Goal: Information Seeking & Learning: Find specific fact

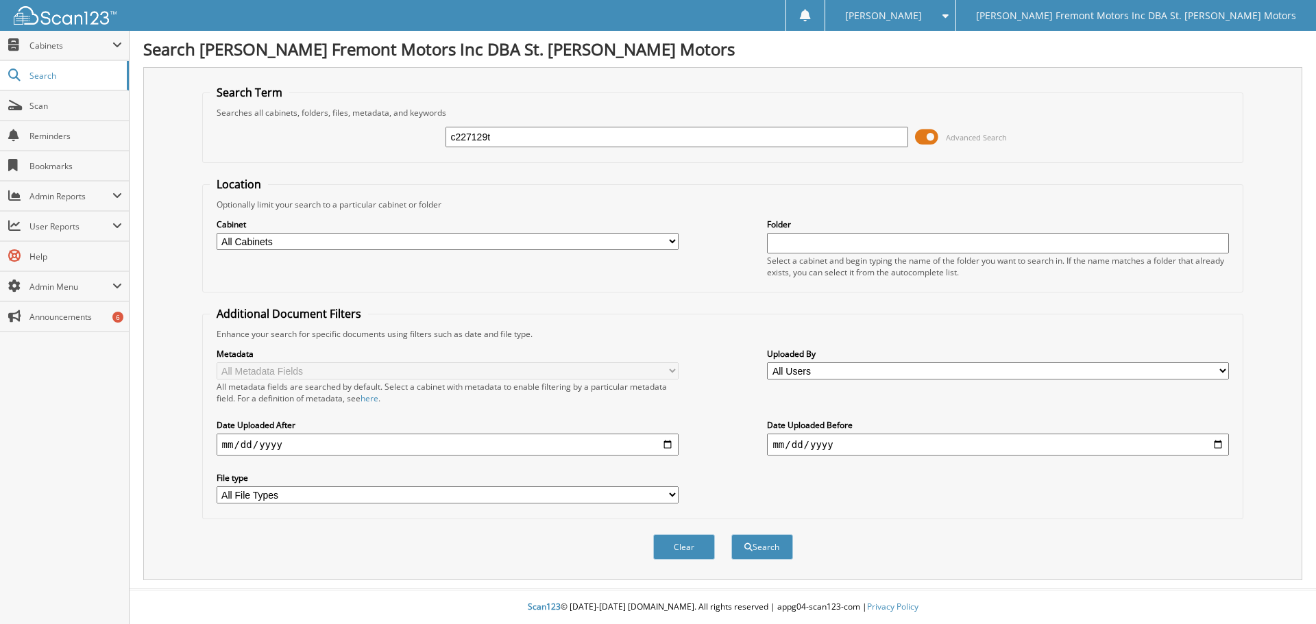
type input "c227129t"
click at [731, 535] on button "Search" at bounding box center [762, 547] width 62 height 25
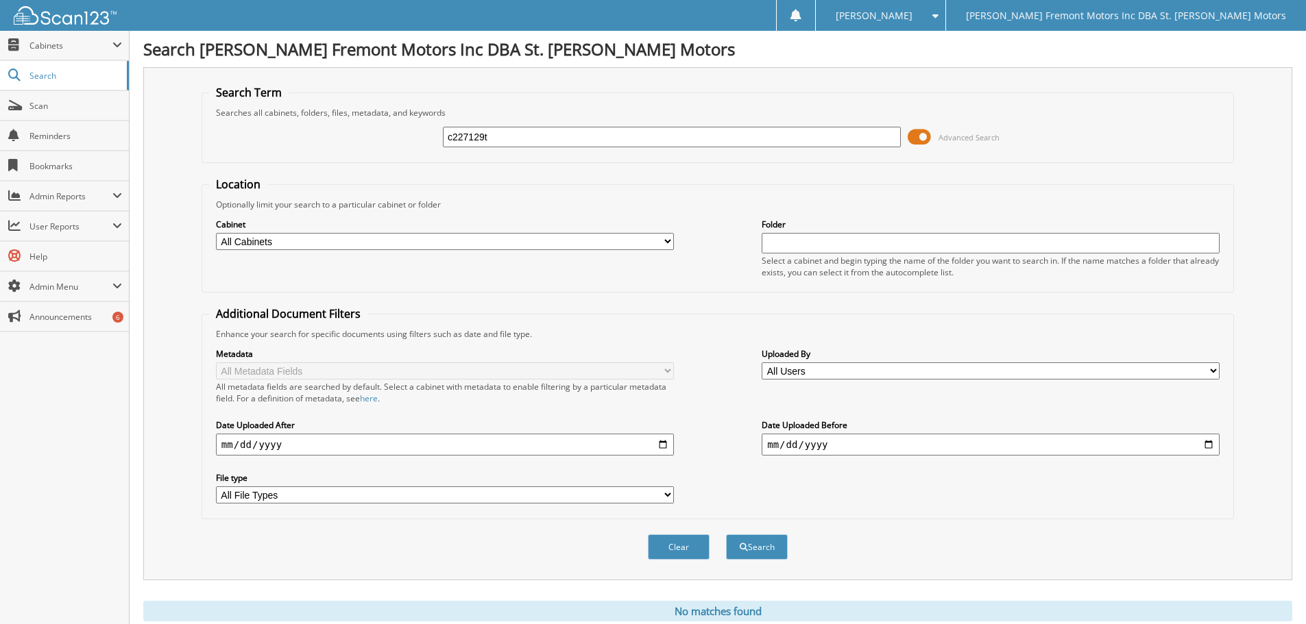
click at [515, 123] on div "c227129t Advanced Search" at bounding box center [717, 137] width 1017 height 37
click at [512, 133] on input "c227129t" at bounding box center [672, 137] width 458 height 21
type input "c227129n"
click at [726, 535] on button "Search" at bounding box center [757, 547] width 62 height 25
click at [507, 133] on input "c227129n" at bounding box center [672, 137] width 458 height 21
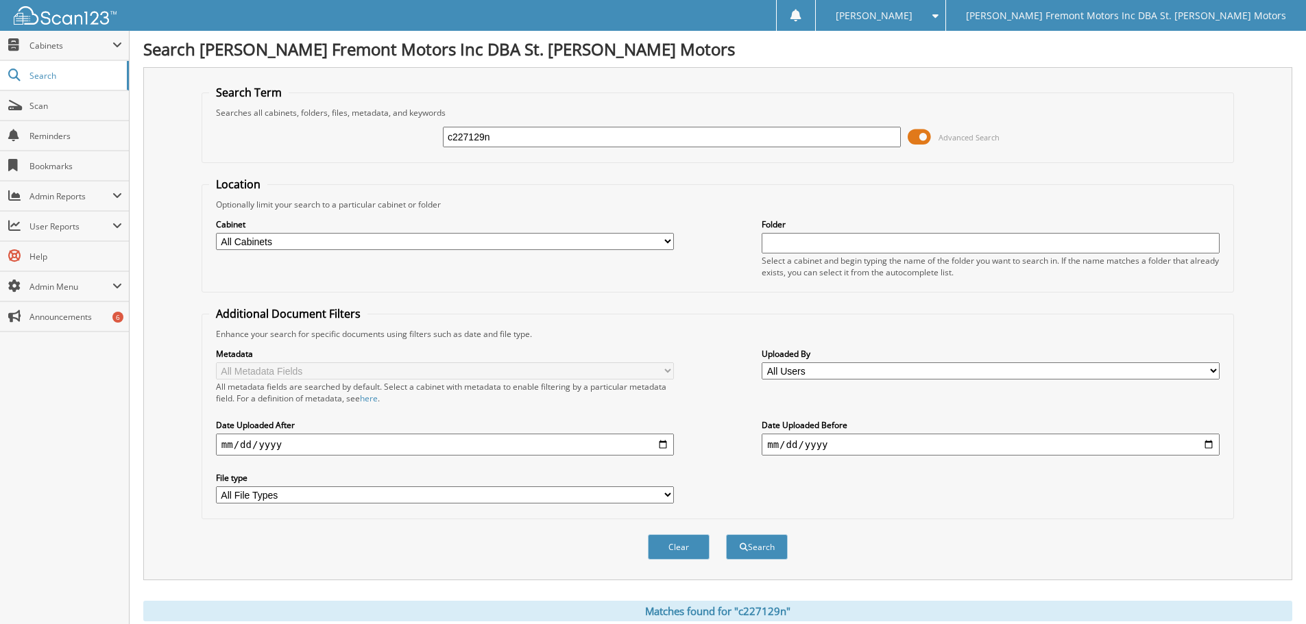
click at [507, 133] on input "c227129n" at bounding box center [672, 137] width 458 height 21
type input "C227129T"
click at [726, 535] on button "Search" at bounding box center [757, 547] width 62 height 25
click at [508, 136] on input "C227129T" at bounding box center [672, 137] width 458 height 21
type input "C227129N"
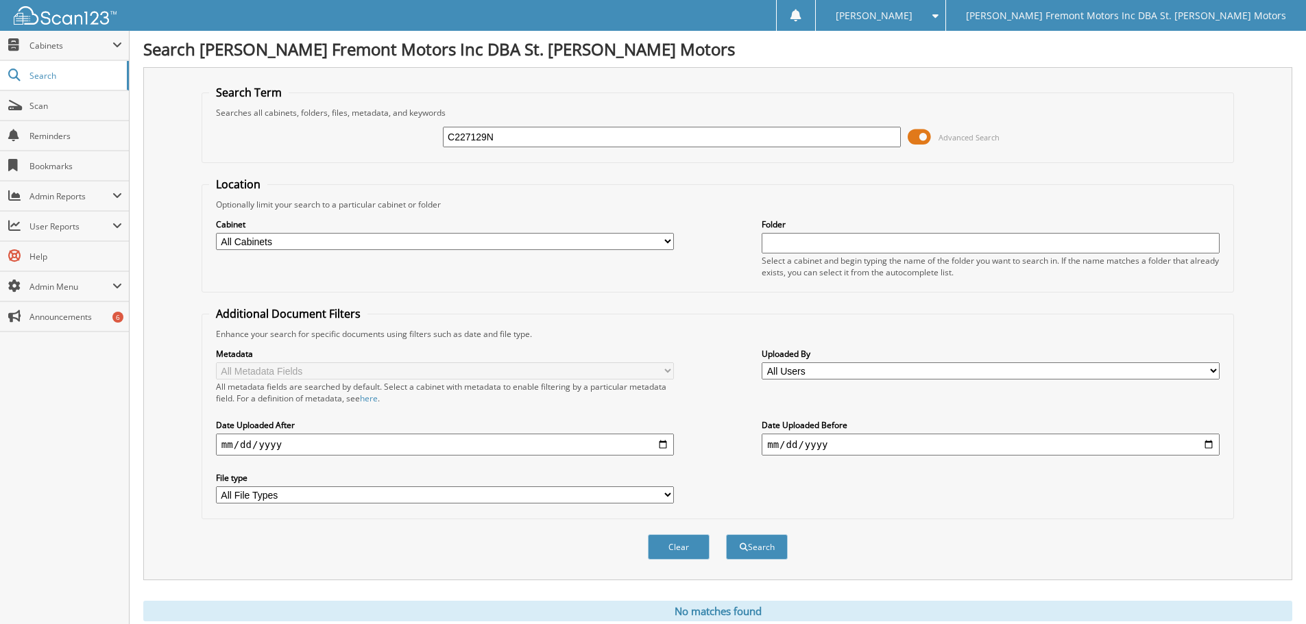
click at [726, 535] on button "Search" at bounding box center [757, 547] width 62 height 25
click at [531, 263] on div "Cabinet All Cabinets ACCOUNTS PAYABLE BODY SHOP CAR DEALS HR PARTS [GEOGRAPHIC_…" at bounding box center [717, 247] width 1017 height 75
click at [412, 253] on div "Cabinet All Cabinets ACCOUNTS PAYABLE BODY SHOP CAR DEALS HR PARTS [GEOGRAPHIC_…" at bounding box center [717, 247] width 1017 height 75
click at [430, 244] on select "All Cabinets ACCOUNTS PAYABLE BODY SHOP CAR DEALS HR PARTS SERVICE RO" at bounding box center [445, 241] width 458 height 17
click at [41, 42] on span "Cabinets" at bounding box center [70, 46] width 83 height 12
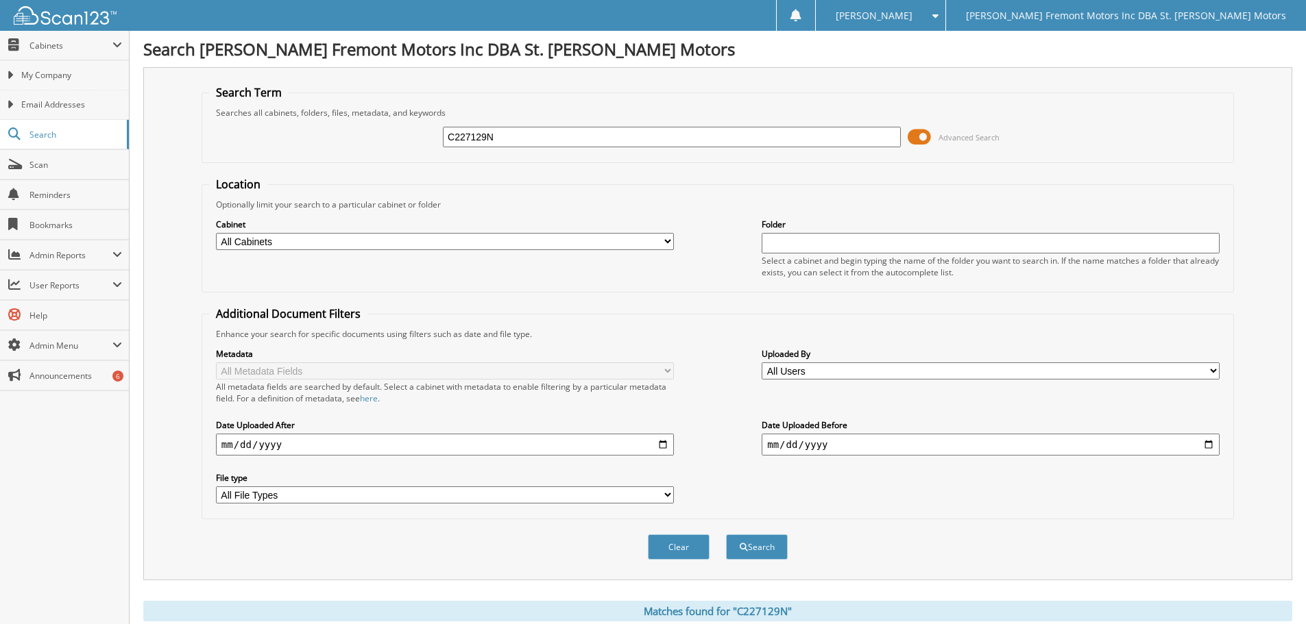
click at [485, 138] on input "C227129N" at bounding box center [672, 137] width 458 height 21
click at [57, 69] on span "My Company" at bounding box center [71, 75] width 101 height 12
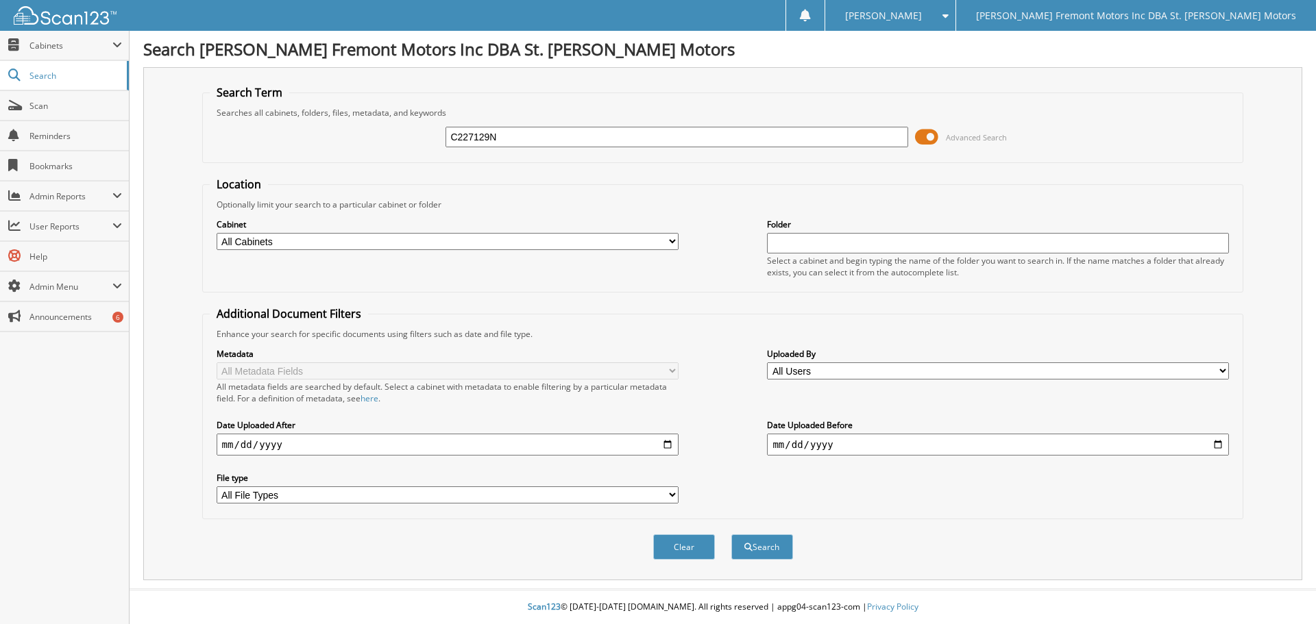
type input "C227129N"
click at [731, 535] on button "Search" at bounding box center [762, 547] width 62 height 25
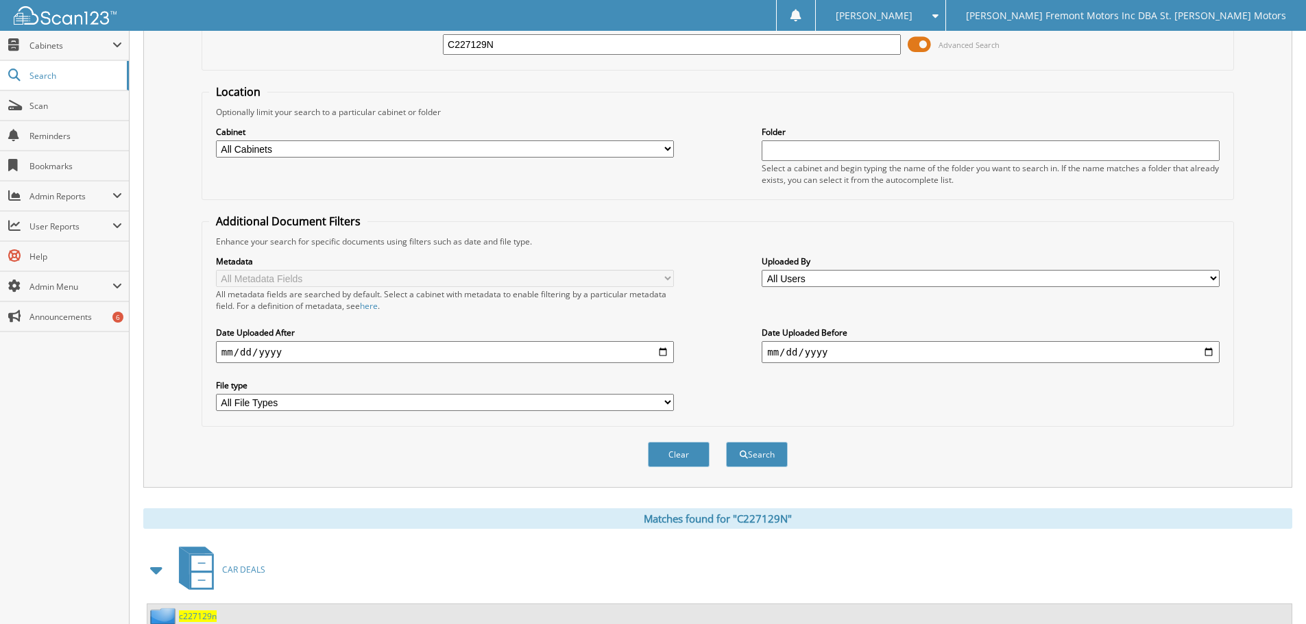
scroll to position [195, 0]
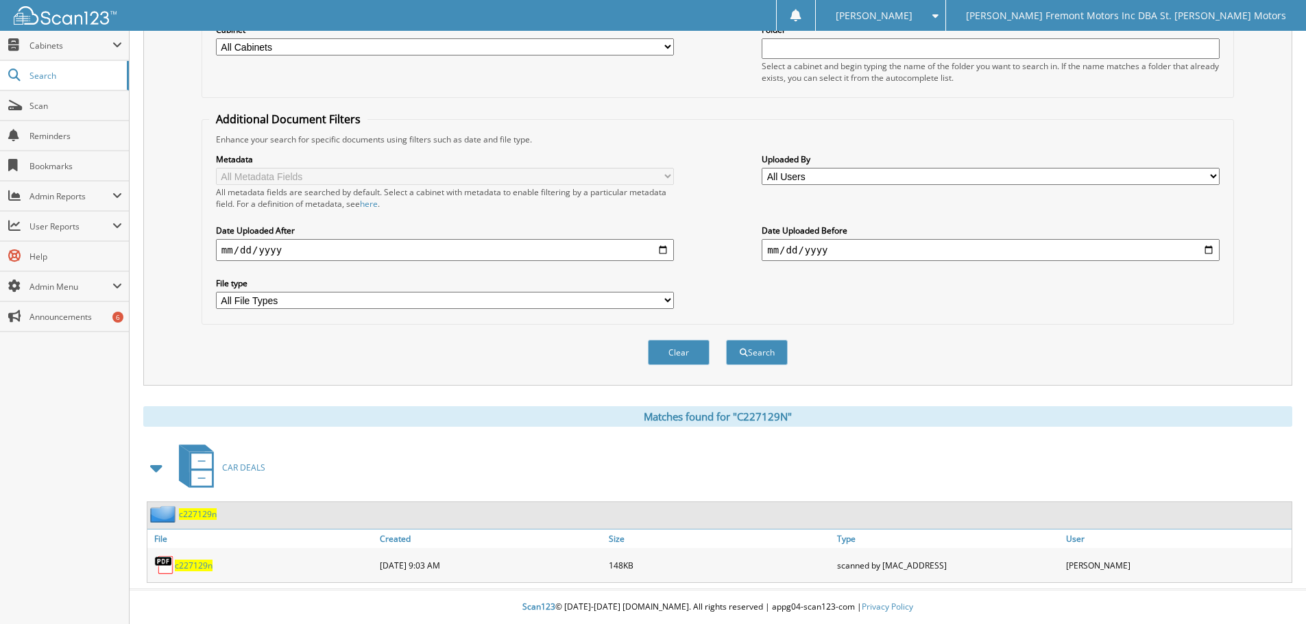
click at [199, 569] on span "c227129n" at bounding box center [194, 566] width 38 height 12
